Goal: Task Accomplishment & Management: Complete application form

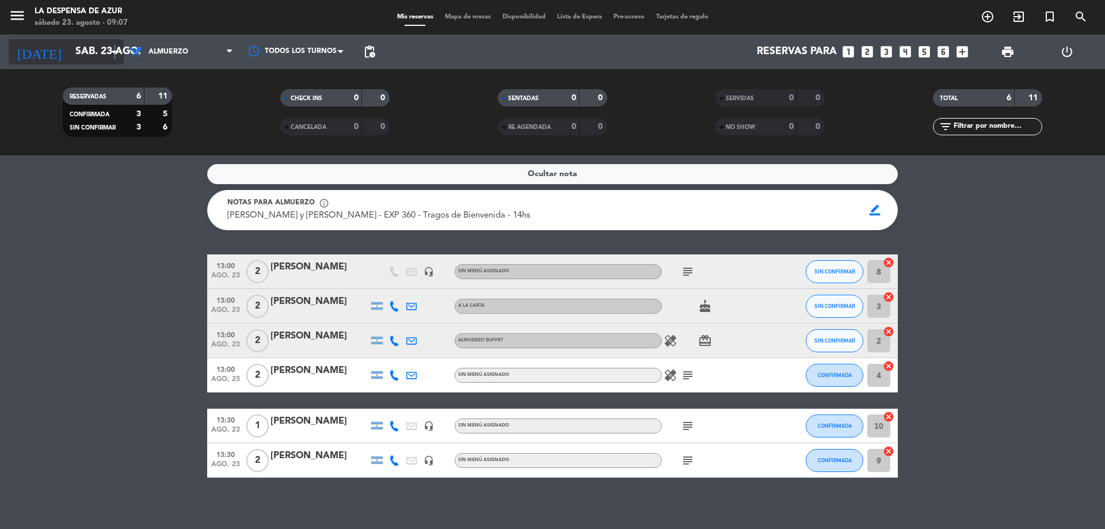
click at [114, 47] on icon "arrow_drop_down" at bounding box center [114, 52] width 14 height 14
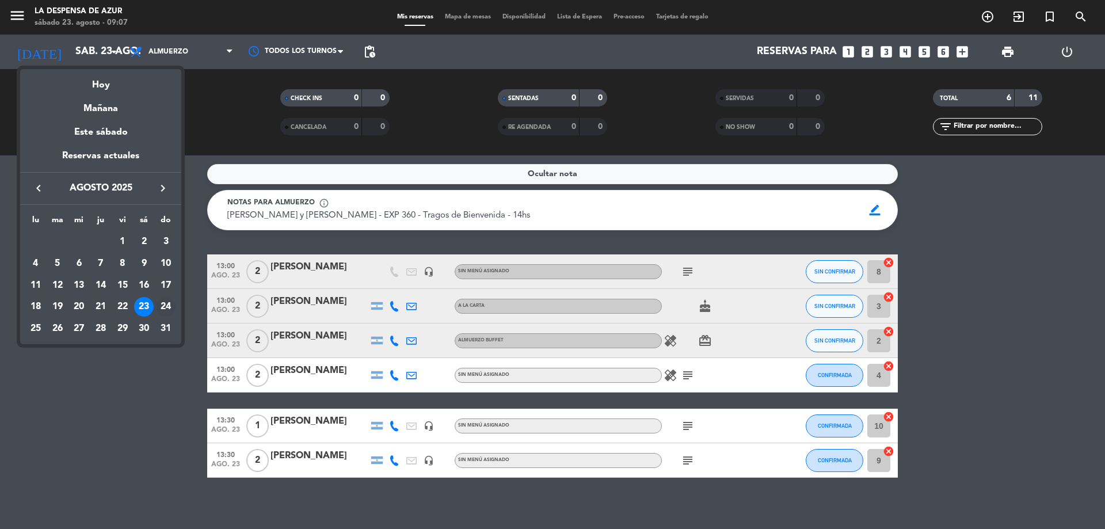
click at [165, 310] on div "24" at bounding box center [166, 307] width 20 height 20
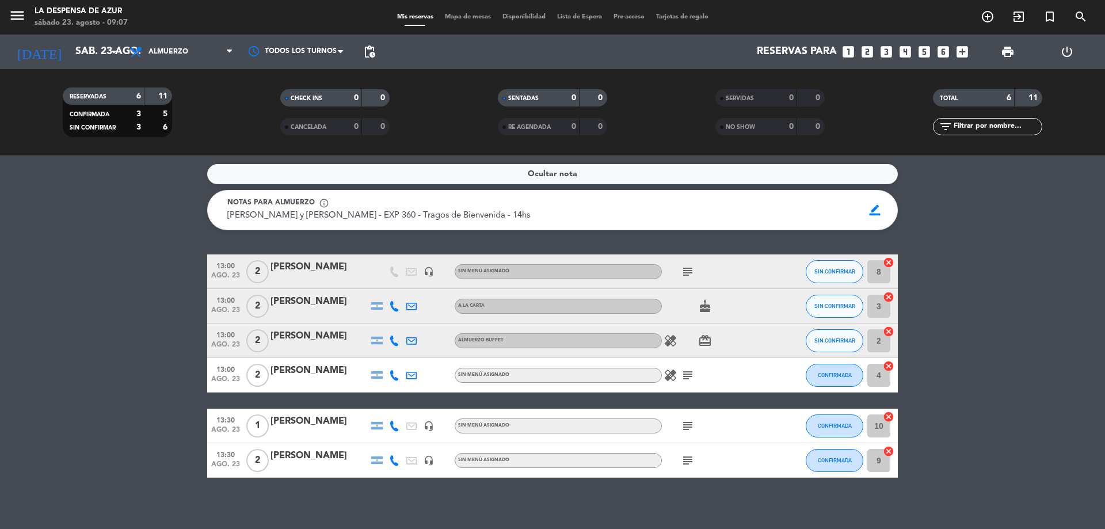
type input "dom. 24 ago."
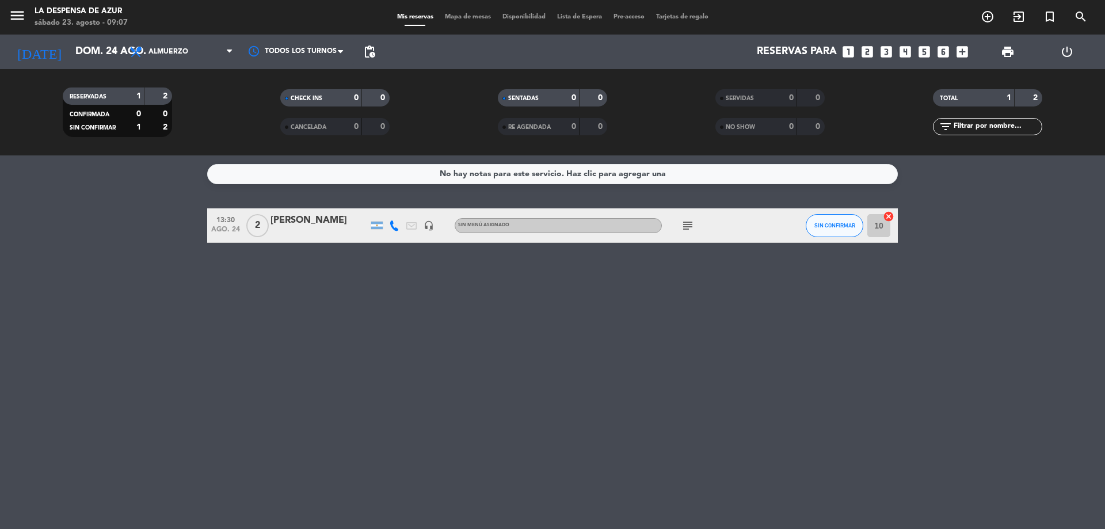
click at [564, 174] on div "No hay notas para este servicio. Haz clic para agregar una" at bounding box center [553, 173] width 226 height 13
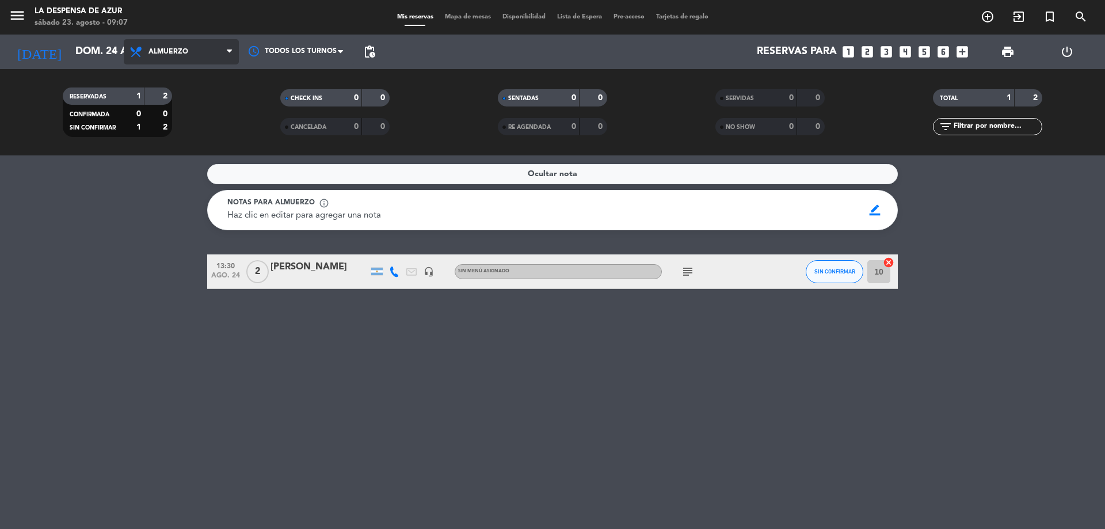
click at [204, 57] on span "Almuerzo" at bounding box center [181, 51] width 115 height 25
click at [187, 105] on div "menu La Despensa de Azur [DATE] 23. agosto - 09:07 Mis reservas Mapa de mesas D…" at bounding box center [552, 77] width 1105 height 155
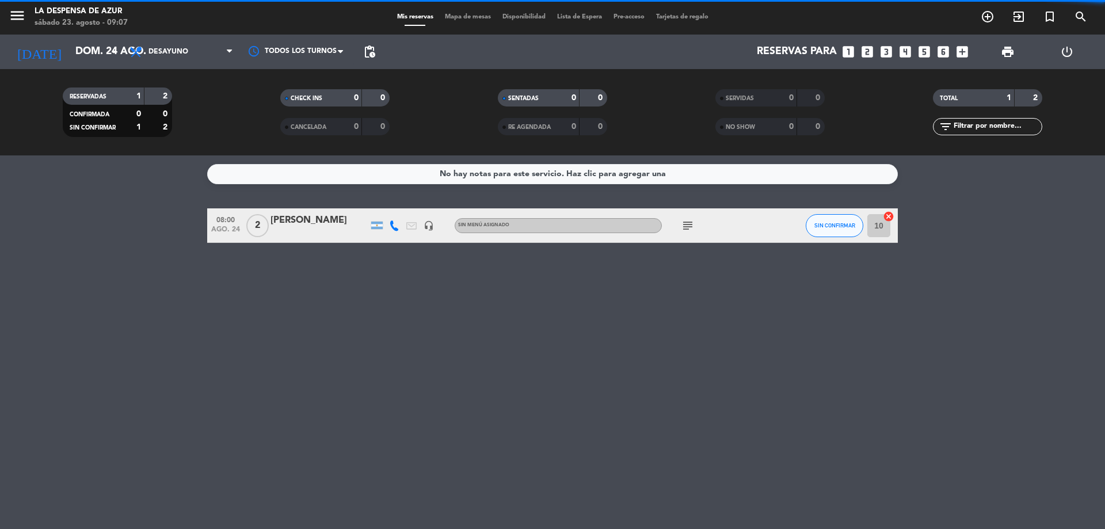
click at [683, 173] on div "No hay notas para este servicio. Haz clic para agregar una" at bounding box center [552, 174] width 691 height 20
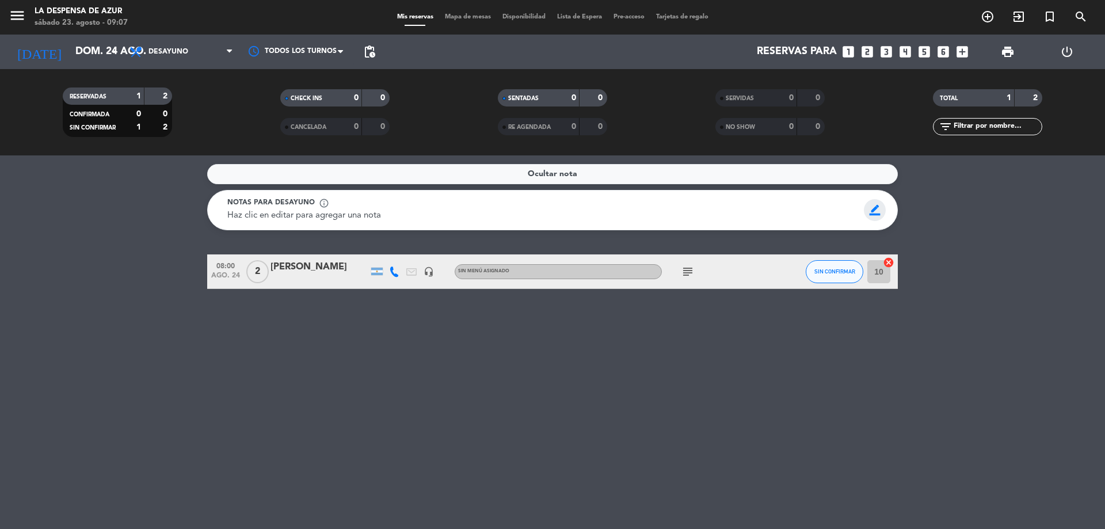
click at [869, 217] on span "border_color" at bounding box center [875, 210] width 22 height 22
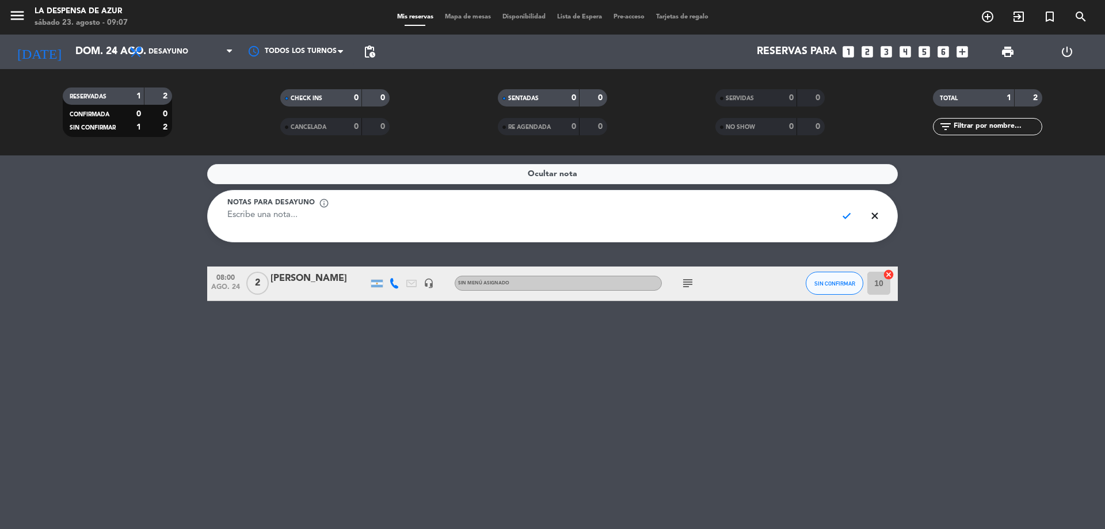
click at [459, 208] on div "Notas para desayuno info_outline" at bounding box center [527, 203] width 600 height 12
click at [452, 220] on textarea at bounding box center [527, 222] width 600 height 26
click at [452, 220] on textarea "HUESPED HABITACION 1 CELIACO (" at bounding box center [527, 222] width 600 height 26
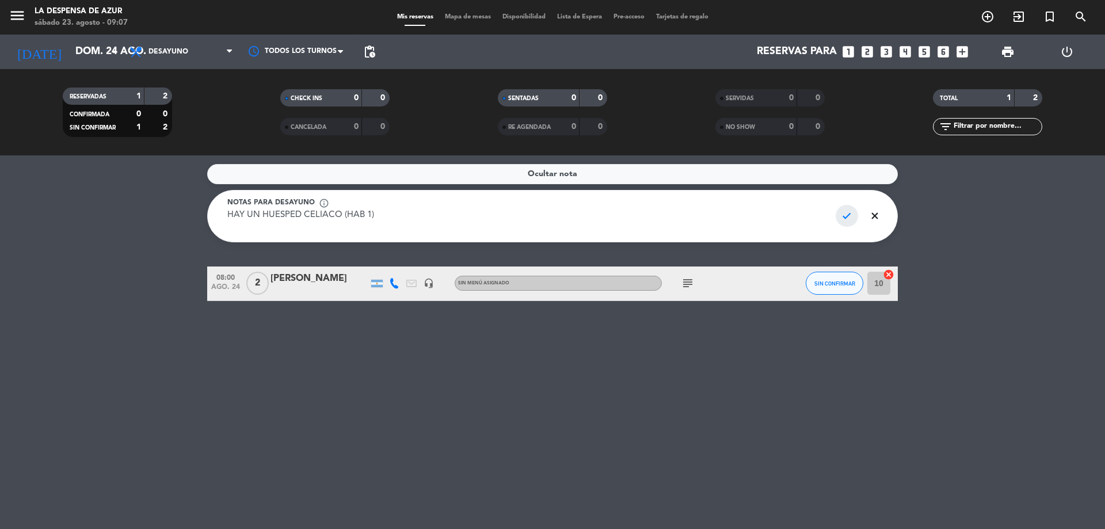
type textarea "HAY UN HUESPED CELIACO (HAB 1)"
click at [848, 223] on span "check" at bounding box center [847, 216] width 22 height 22
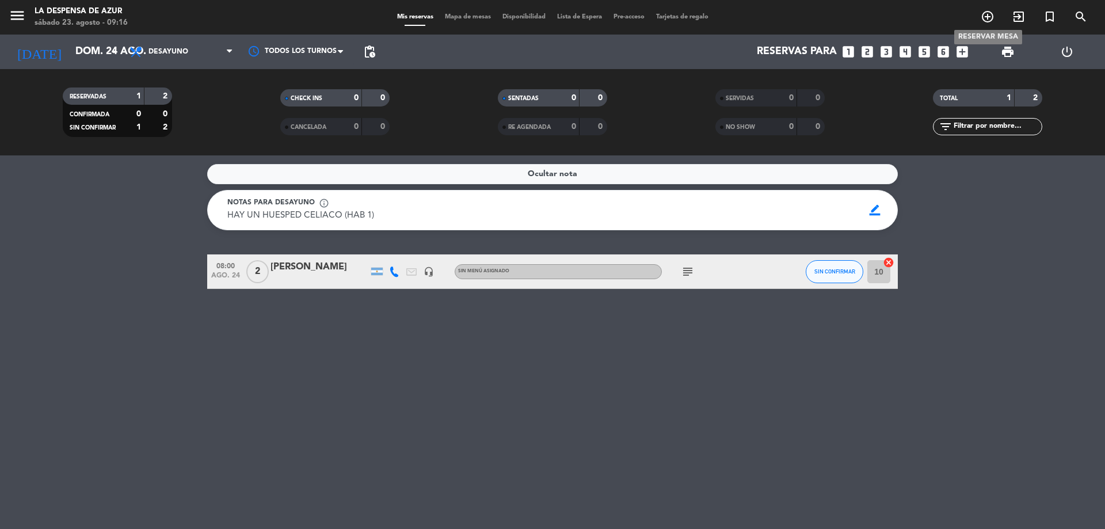
click at [984, 17] on icon "add_circle_outline" at bounding box center [988, 17] width 14 height 14
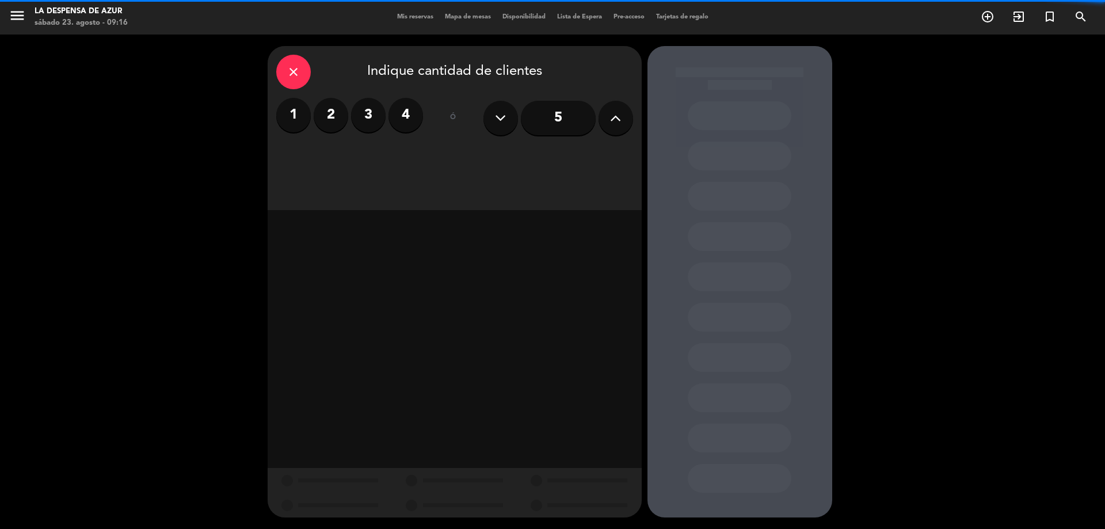
click at [321, 117] on label "2" at bounding box center [331, 115] width 35 height 35
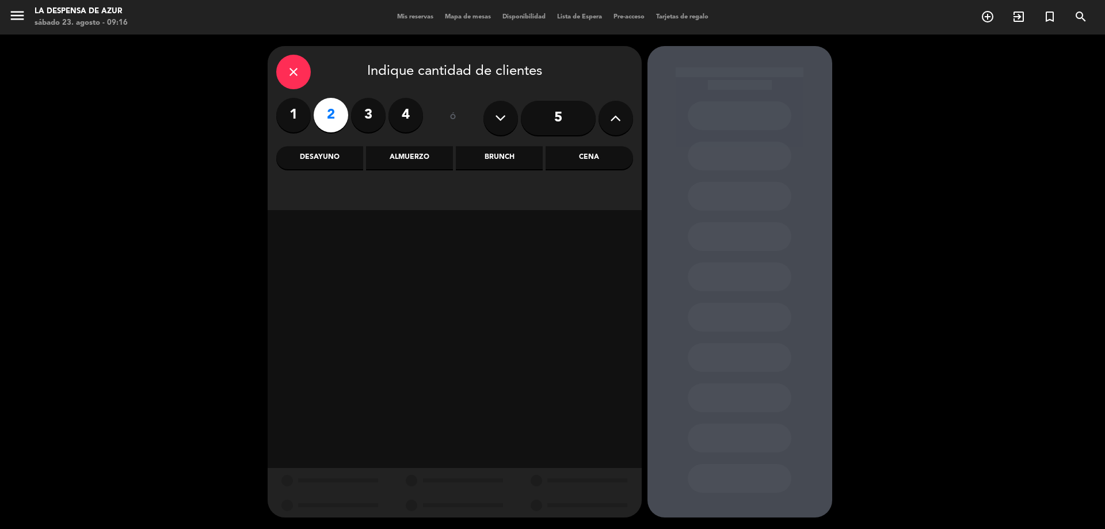
click at [581, 151] on div "Cena" at bounding box center [589, 157] width 87 height 23
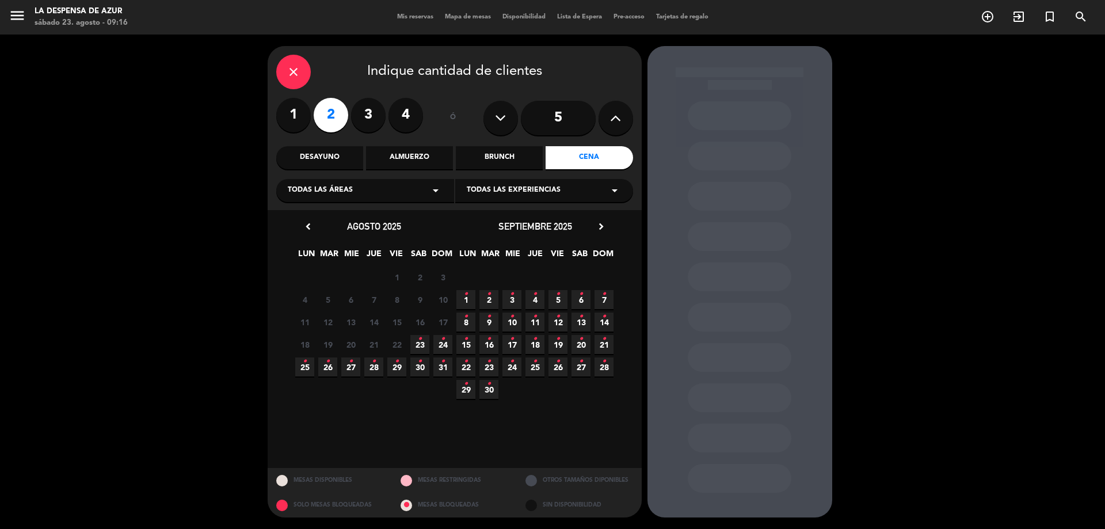
click at [417, 346] on span "23 •" at bounding box center [419, 344] width 19 height 19
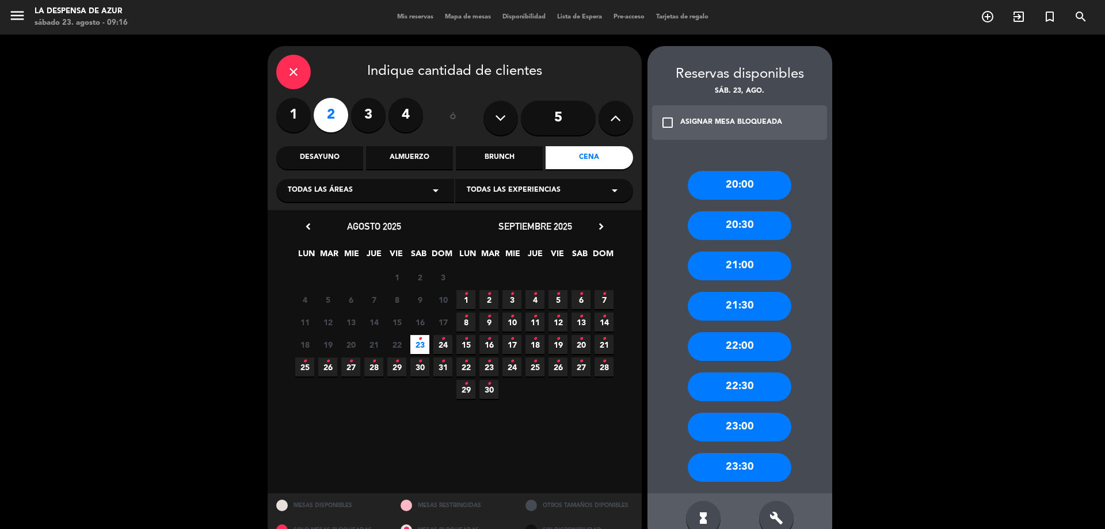
click at [759, 307] on div "21:30" at bounding box center [740, 306] width 104 height 29
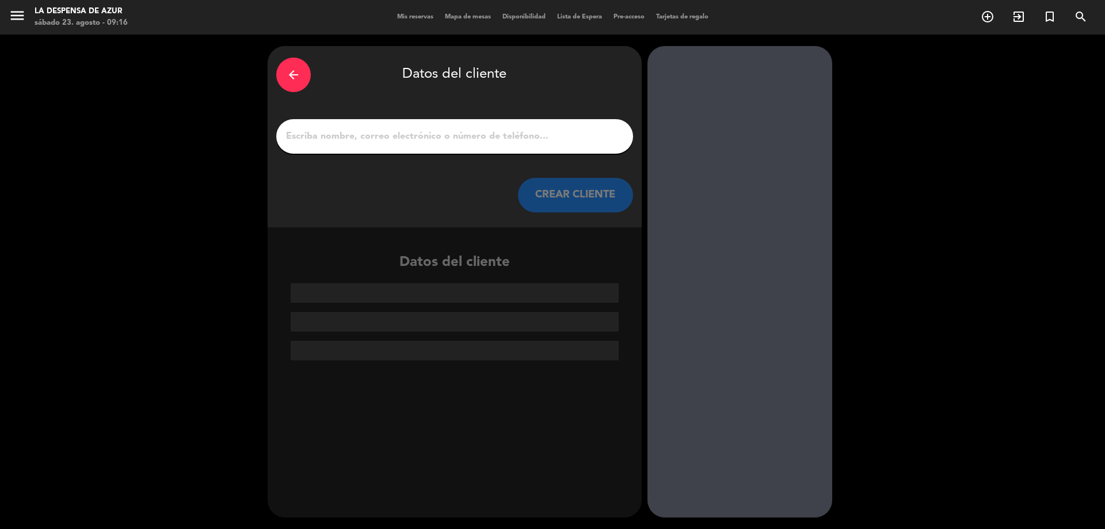
click at [432, 136] on input "1" at bounding box center [455, 136] width 340 height 16
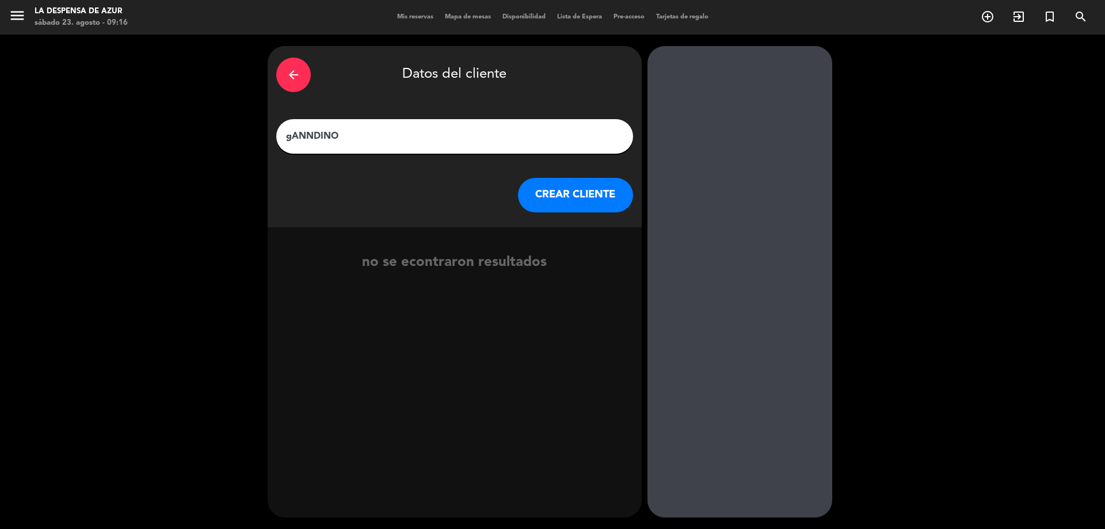
click at [310, 139] on input "gANNDINO" at bounding box center [455, 136] width 340 height 16
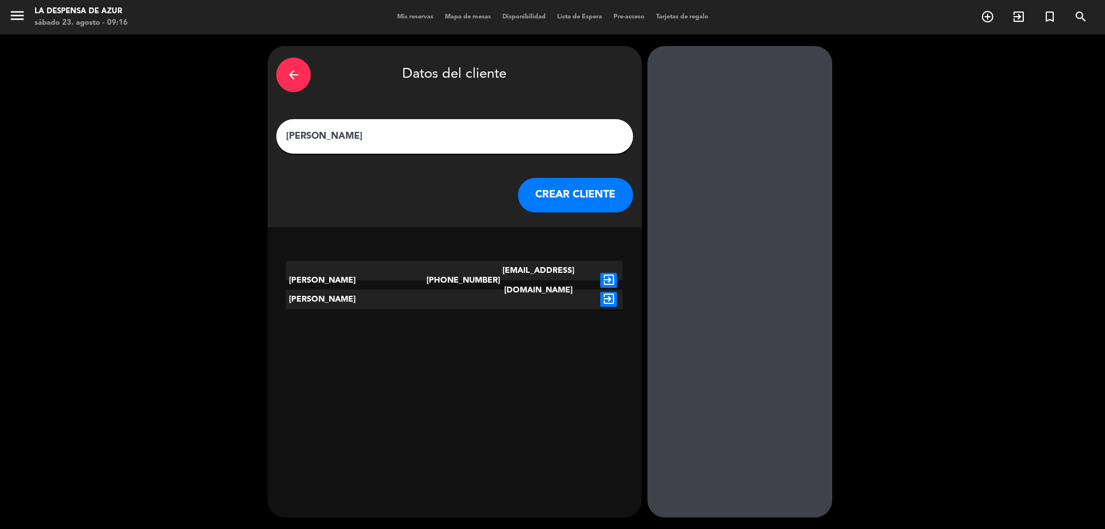
type input "[PERSON_NAME]"
click at [611, 299] on icon "exit_to_app" at bounding box center [608, 299] width 17 height 15
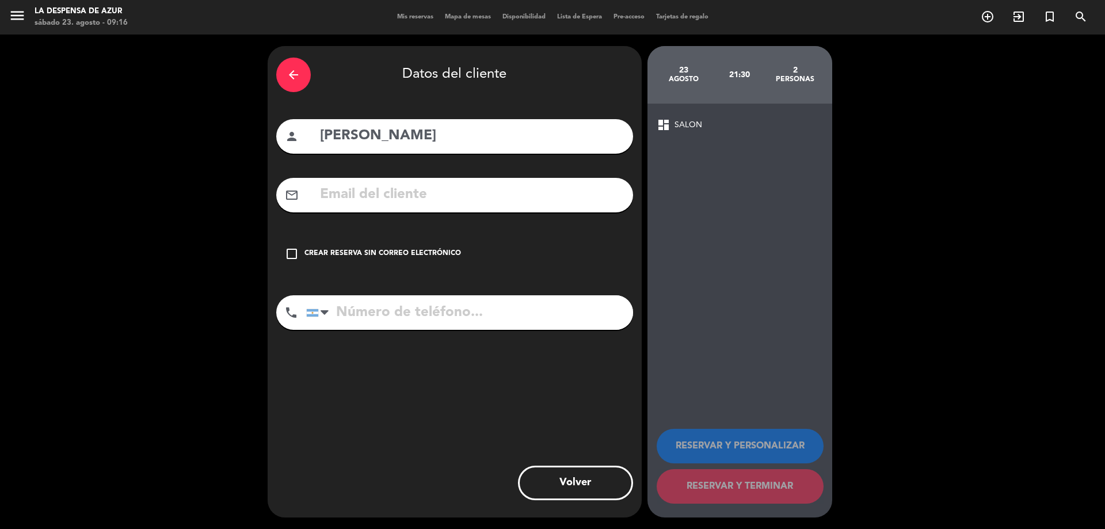
drag, startPoint x: 424, startPoint y: 251, endPoint x: 456, endPoint y: 270, distance: 37.9
click at [424, 250] on div "Crear reserva sin correo electrónico" at bounding box center [382, 254] width 157 height 12
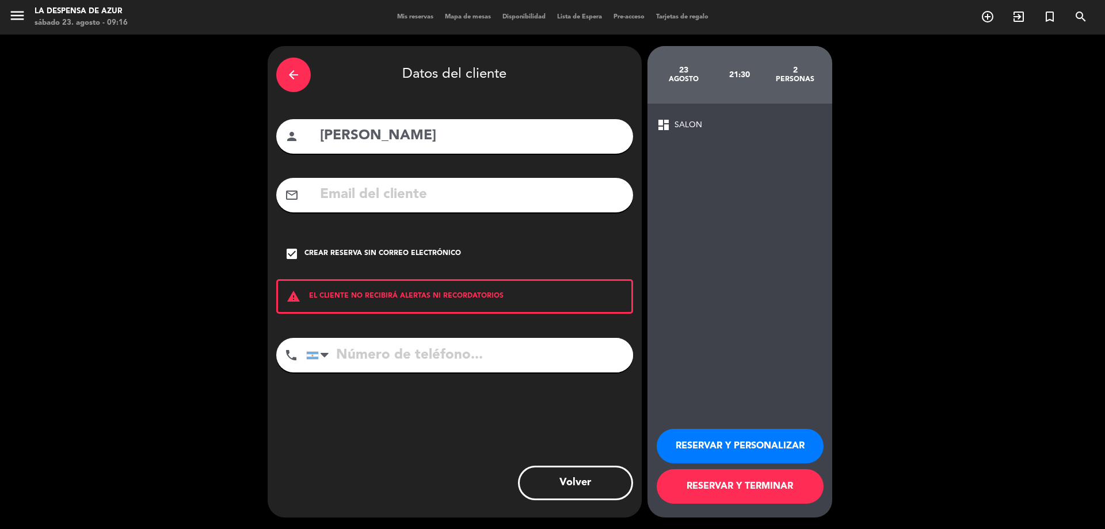
click at [783, 447] on button "RESERVAR Y PERSONALIZAR" at bounding box center [740, 446] width 167 height 35
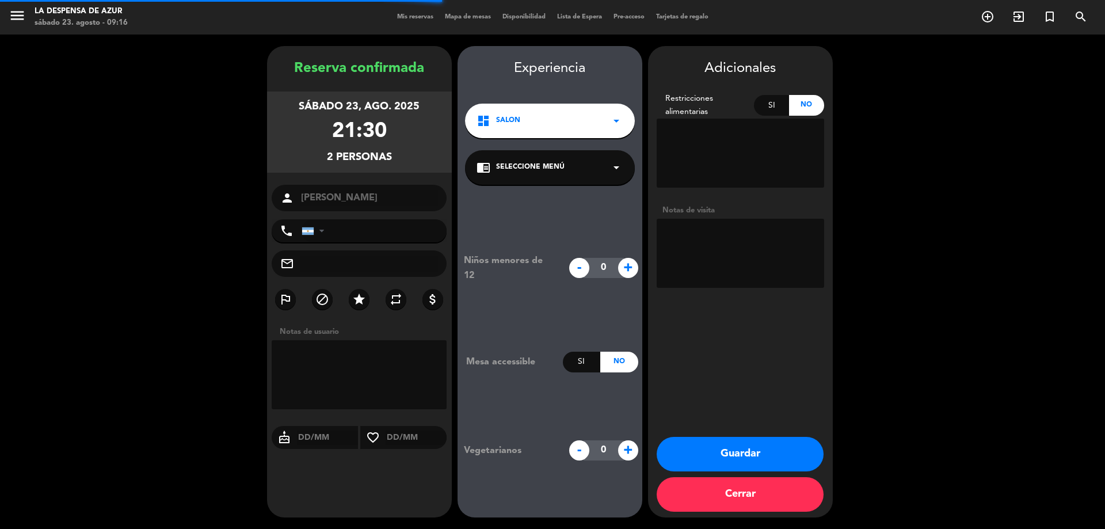
click at [734, 266] on textarea at bounding box center [740, 253] width 167 height 69
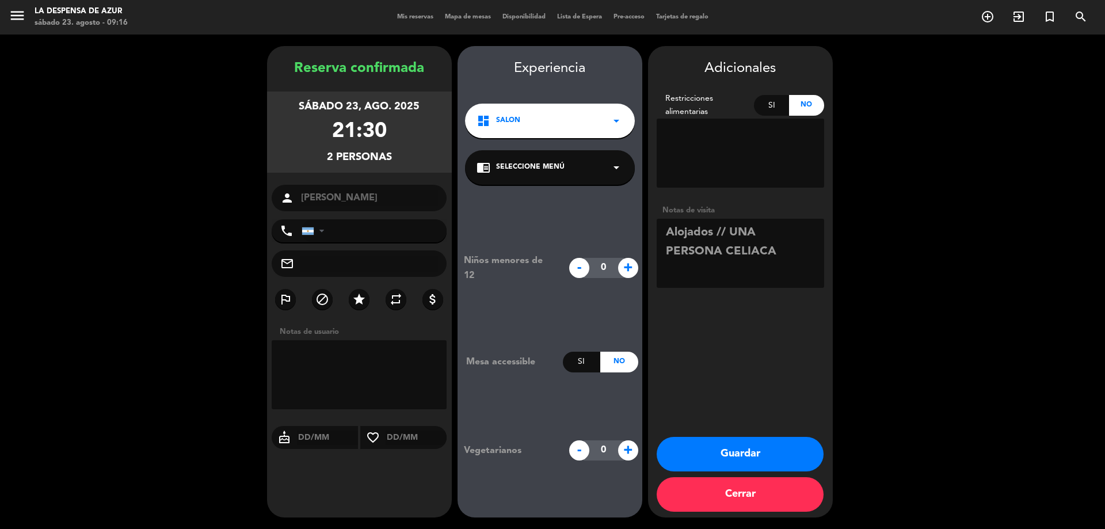
type textarea "Alojados // UNA PERSONA CELIACA"
click at [765, 451] on button "Guardar" at bounding box center [740, 454] width 167 height 35
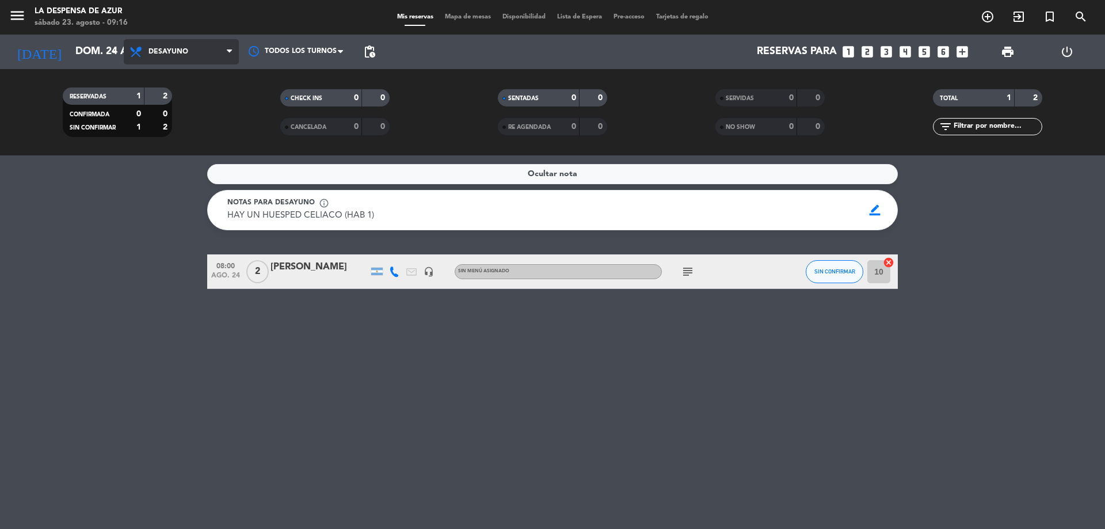
click at [142, 55] on icon at bounding box center [137, 52] width 17 height 14
click at [93, 59] on input "dom. 24 ago." at bounding box center [137, 51] width 134 height 23
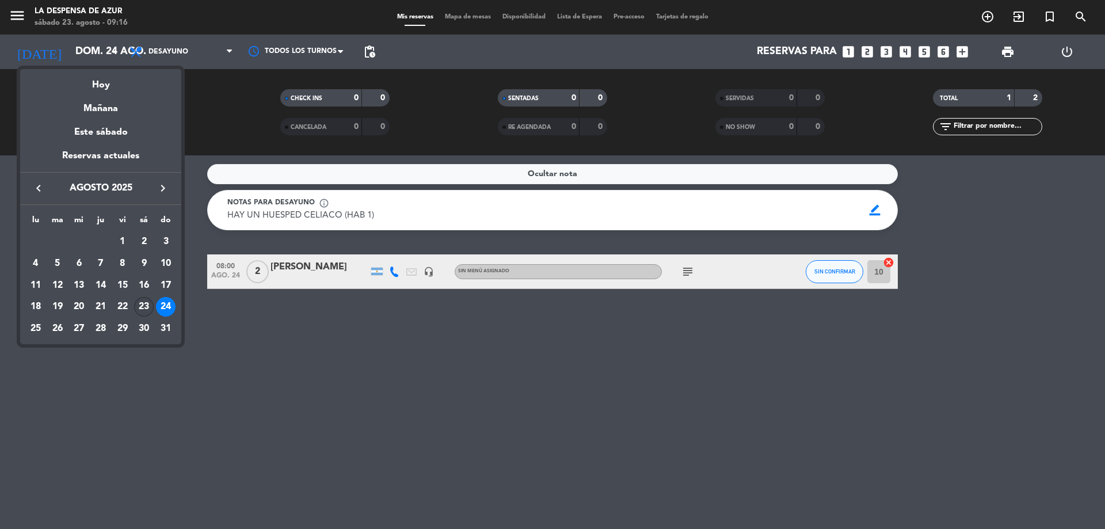
click at [144, 308] on div "23" at bounding box center [144, 307] width 20 height 20
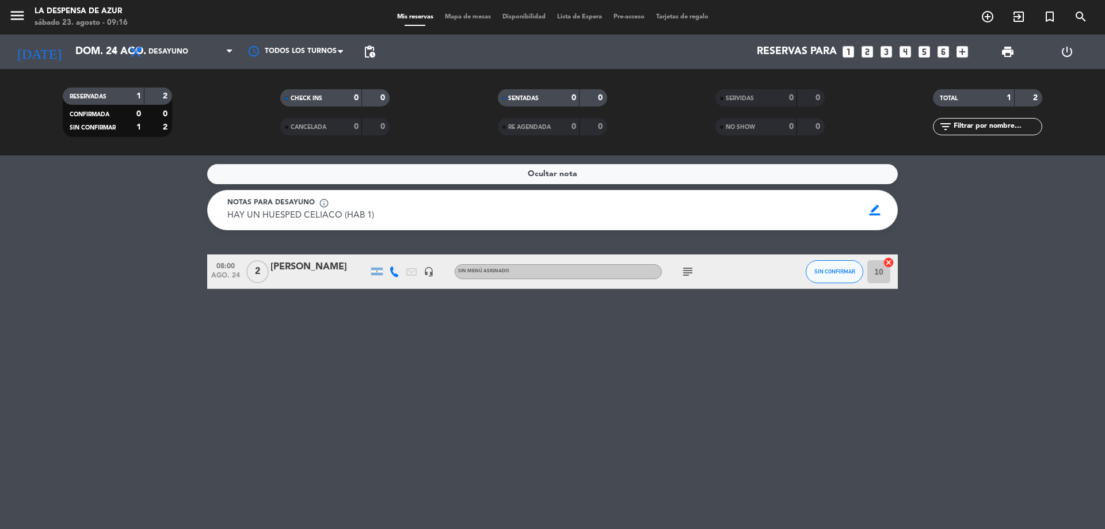
type input "sáb. 23 ago."
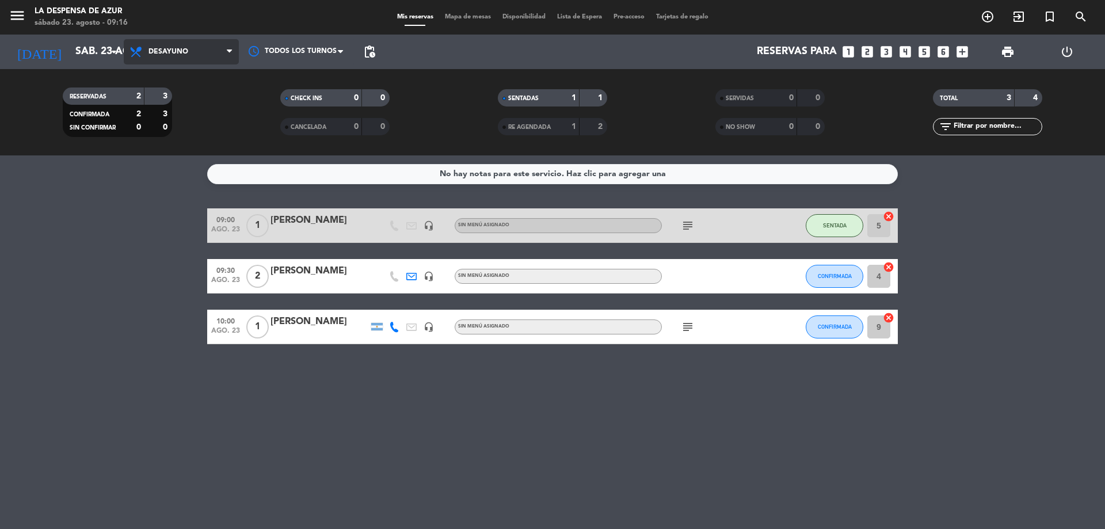
click at [188, 52] on span "Desayuno" at bounding box center [181, 51] width 115 height 25
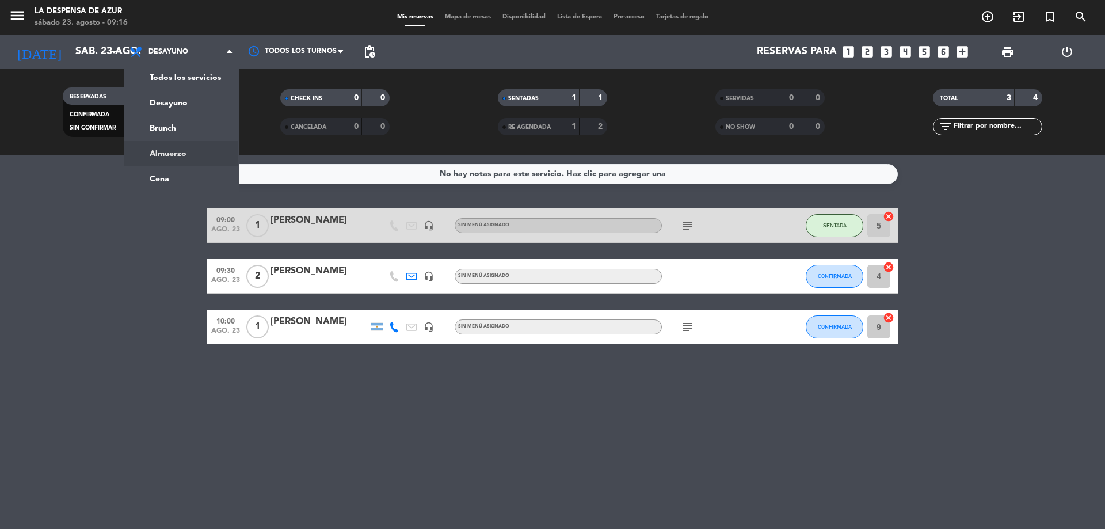
click at [186, 149] on div "menu La Despensa de Azur [DATE] 23. agosto - 09:16 Mis reservas Mapa de mesas D…" at bounding box center [552, 77] width 1105 height 155
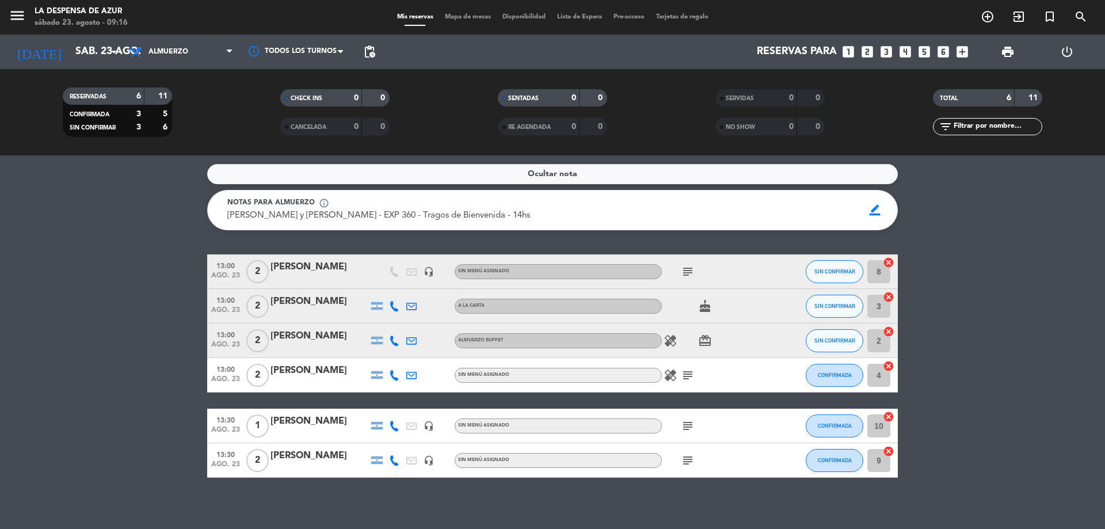
click at [307, 264] on div "[PERSON_NAME]" at bounding box center [320, 267] width 98 height 15
